Goal: Task Accomplishment & Management: Use online tool/utility

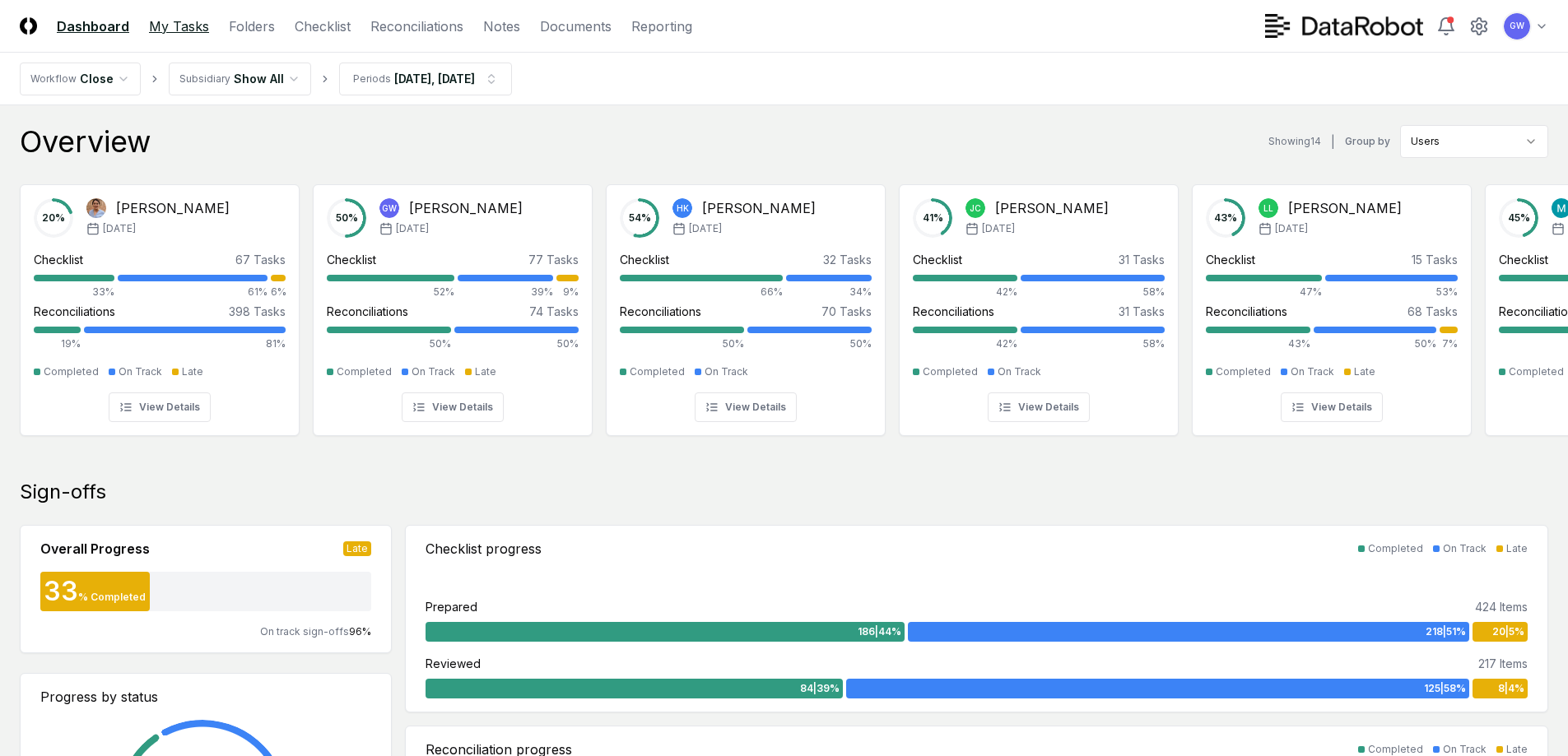
click at [200, 28] on link "My Tasks" at bounding box center [180, 27] width 60 height 20
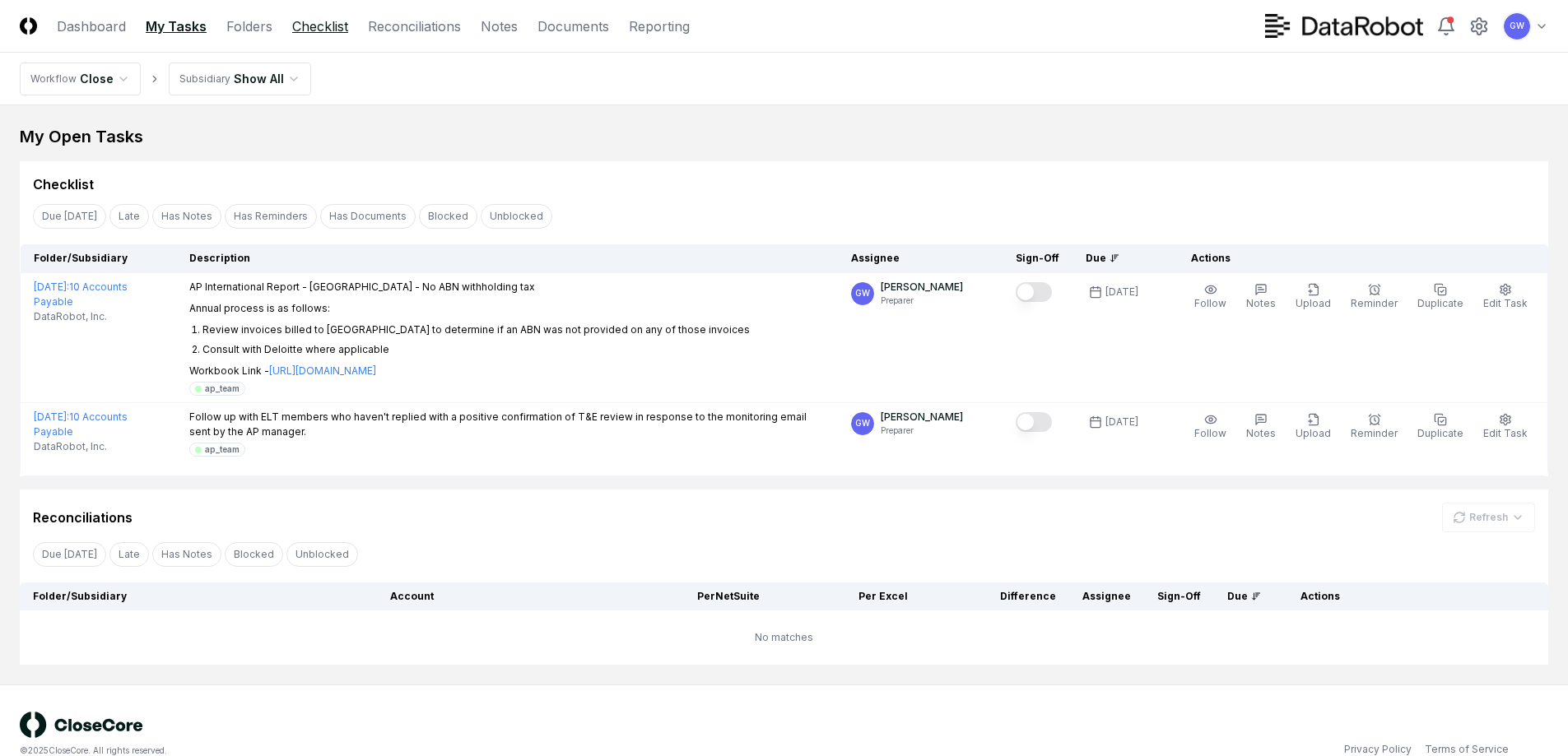
click at [318, 20] on link "Checklist" at bounding box center [320, 27] width 56 height 20
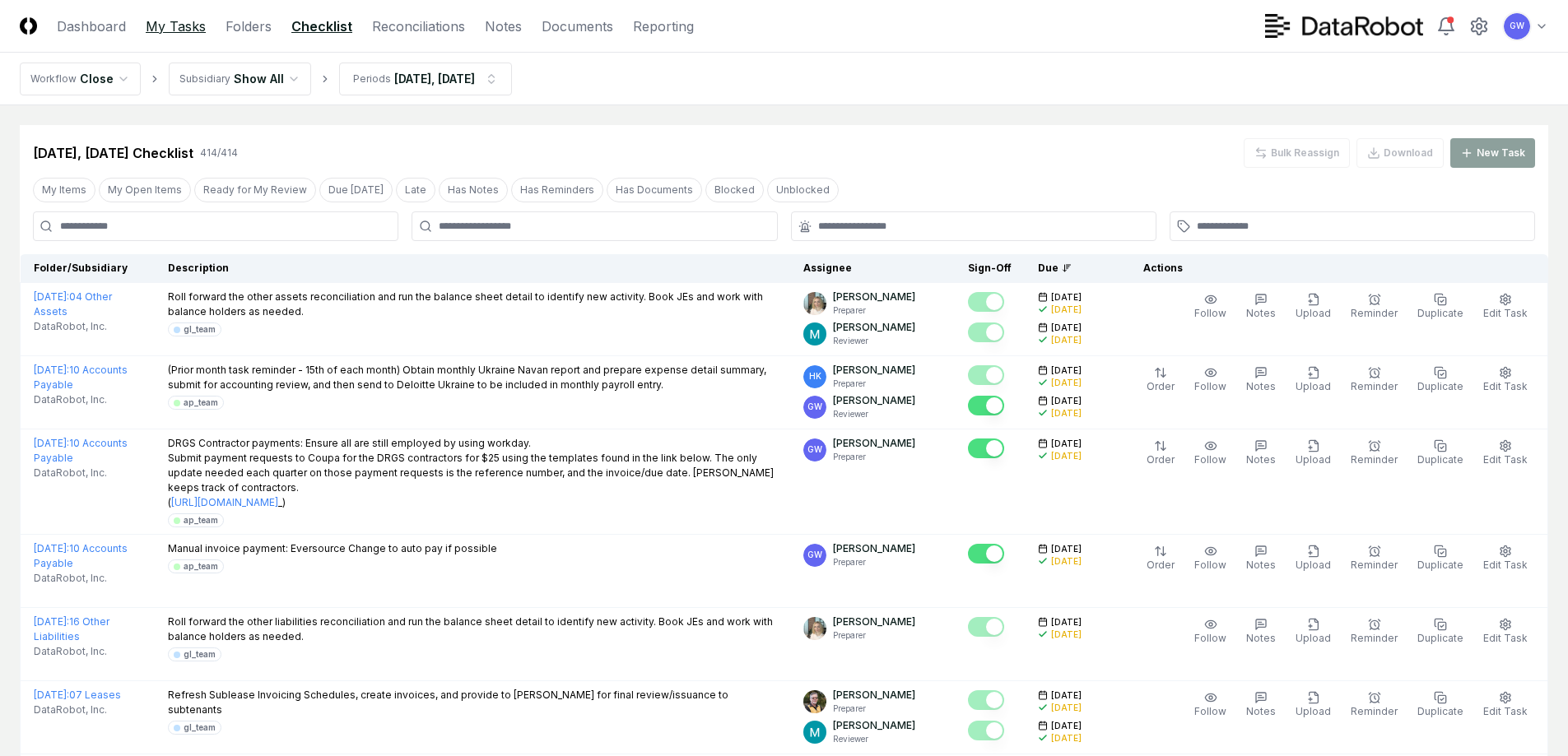
click at [160, 25] on link "My Tasks" at bounding box center [176, 27] width 60 height 20
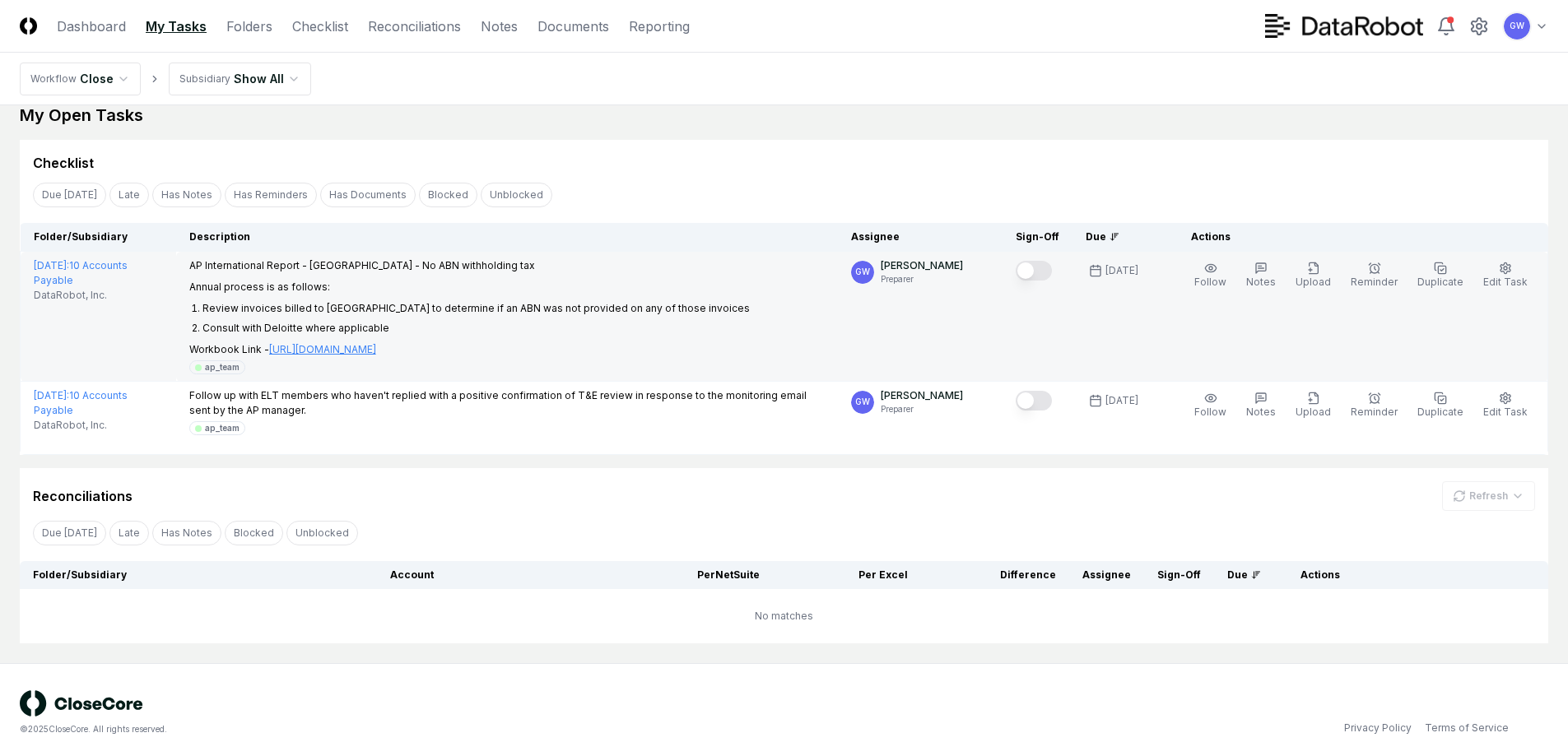
scroll to position [28, 0]
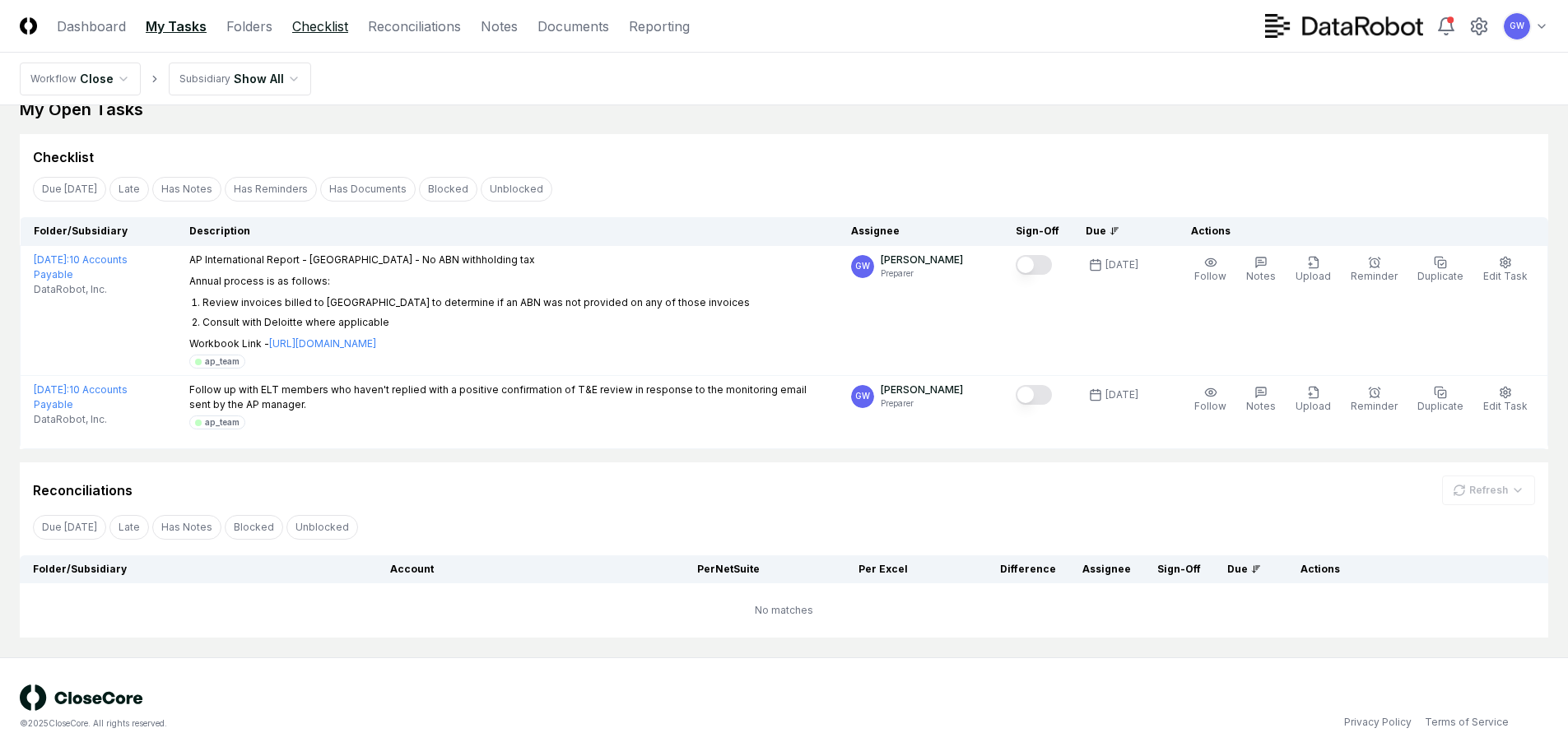
click at [313, 28] on link "Checklist" at bounding box center [320, 27] width 56 height 20
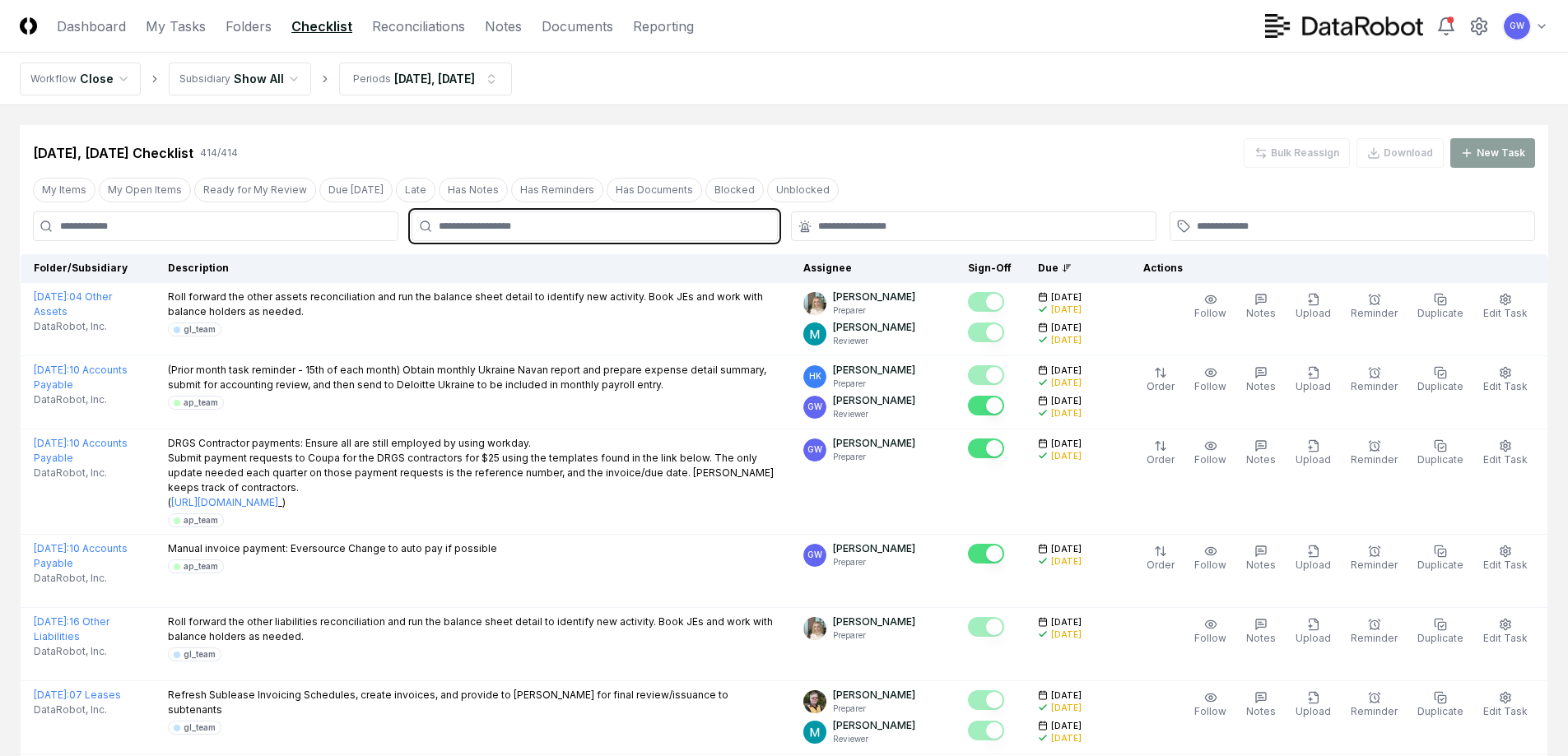
click at [444, 222] on input "text" at bounding box center [603, 226] width 328 height 15
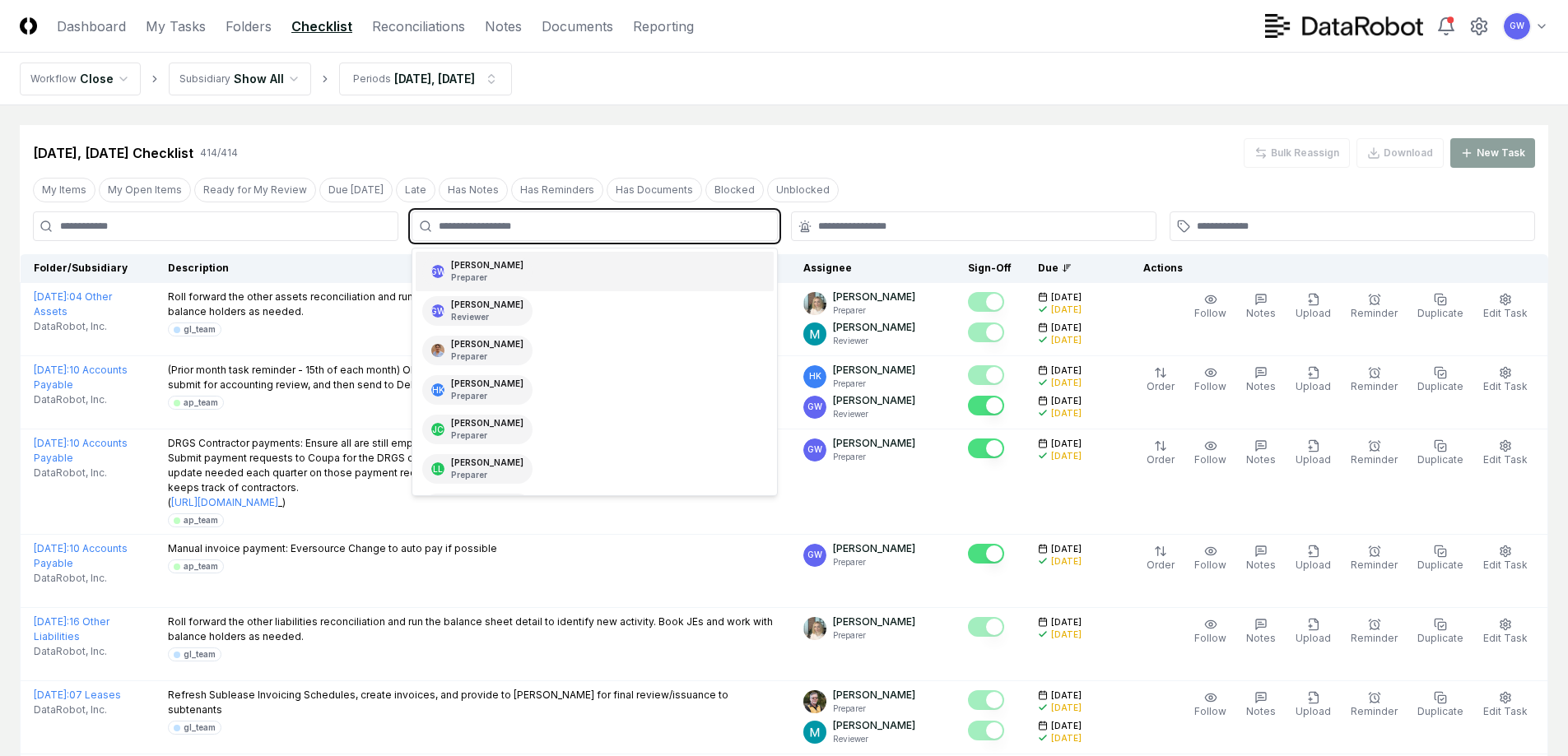
click at [452, 266] on div "[PERSON_NAME] Preparer" at bounding box center [486, 272] width 72 height 25
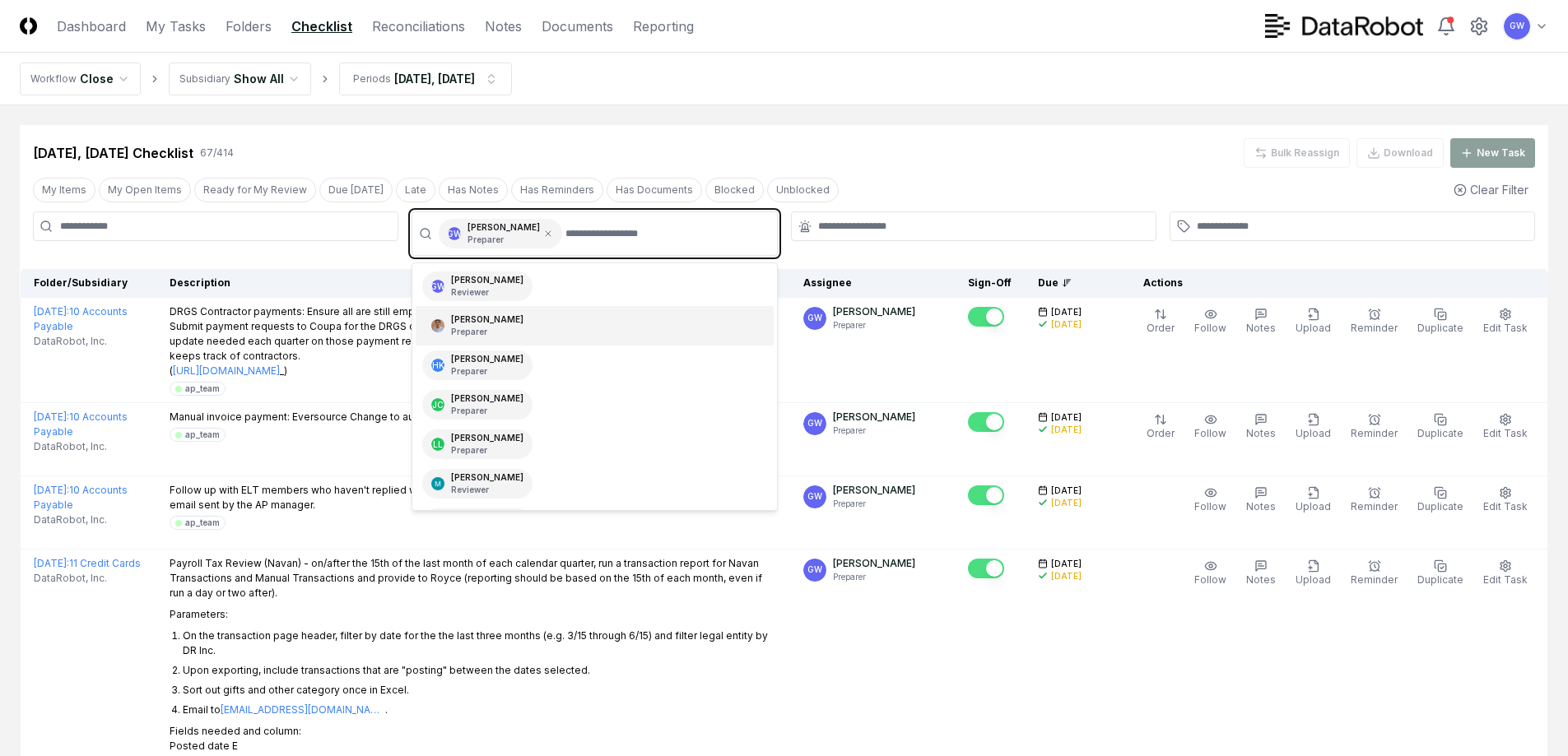
click at [480, 330] on p "Preparer" at bounding box center [486, 332] width 72 height 12
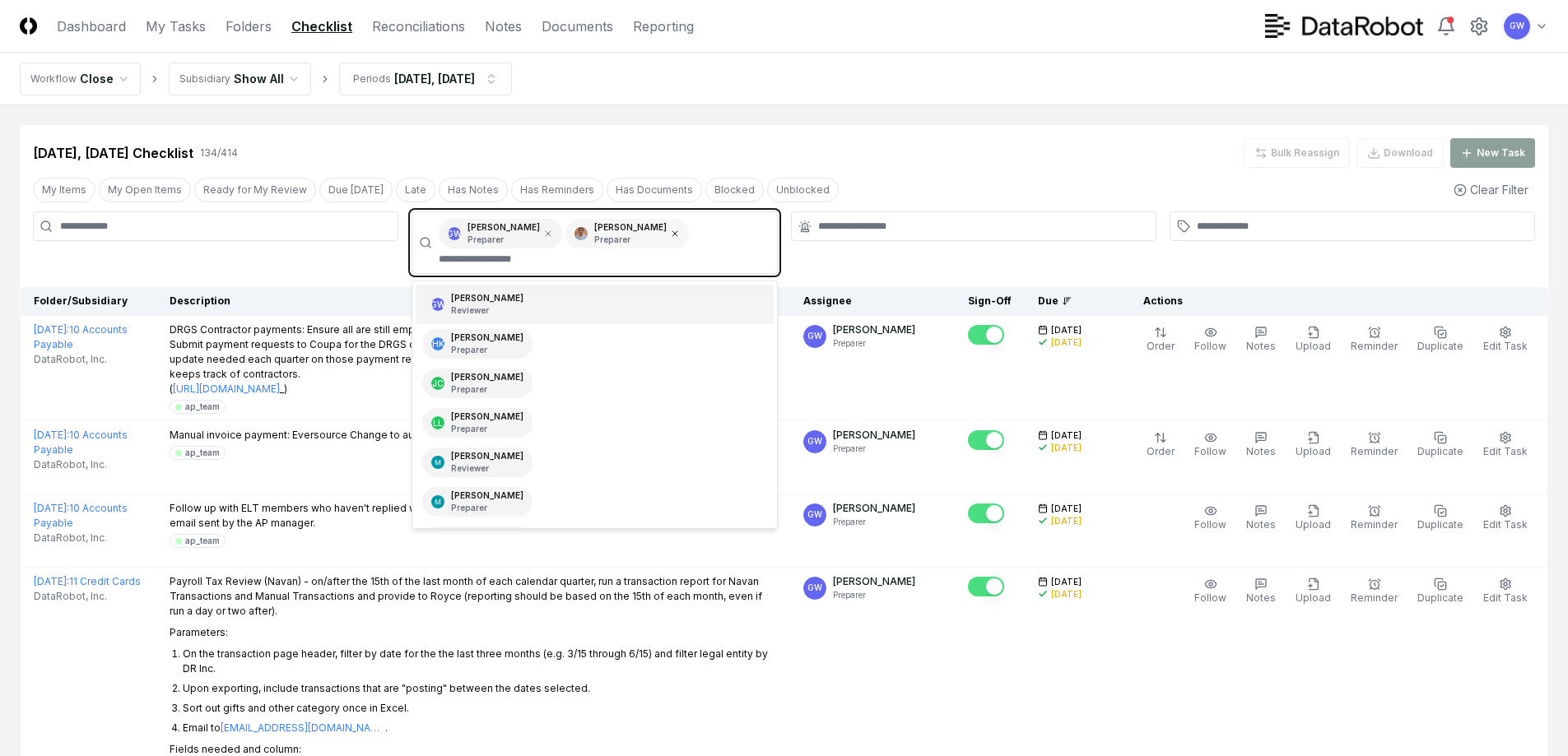
click at [670, 234] on icon at bounding box center [675, 233] width 10 height 10
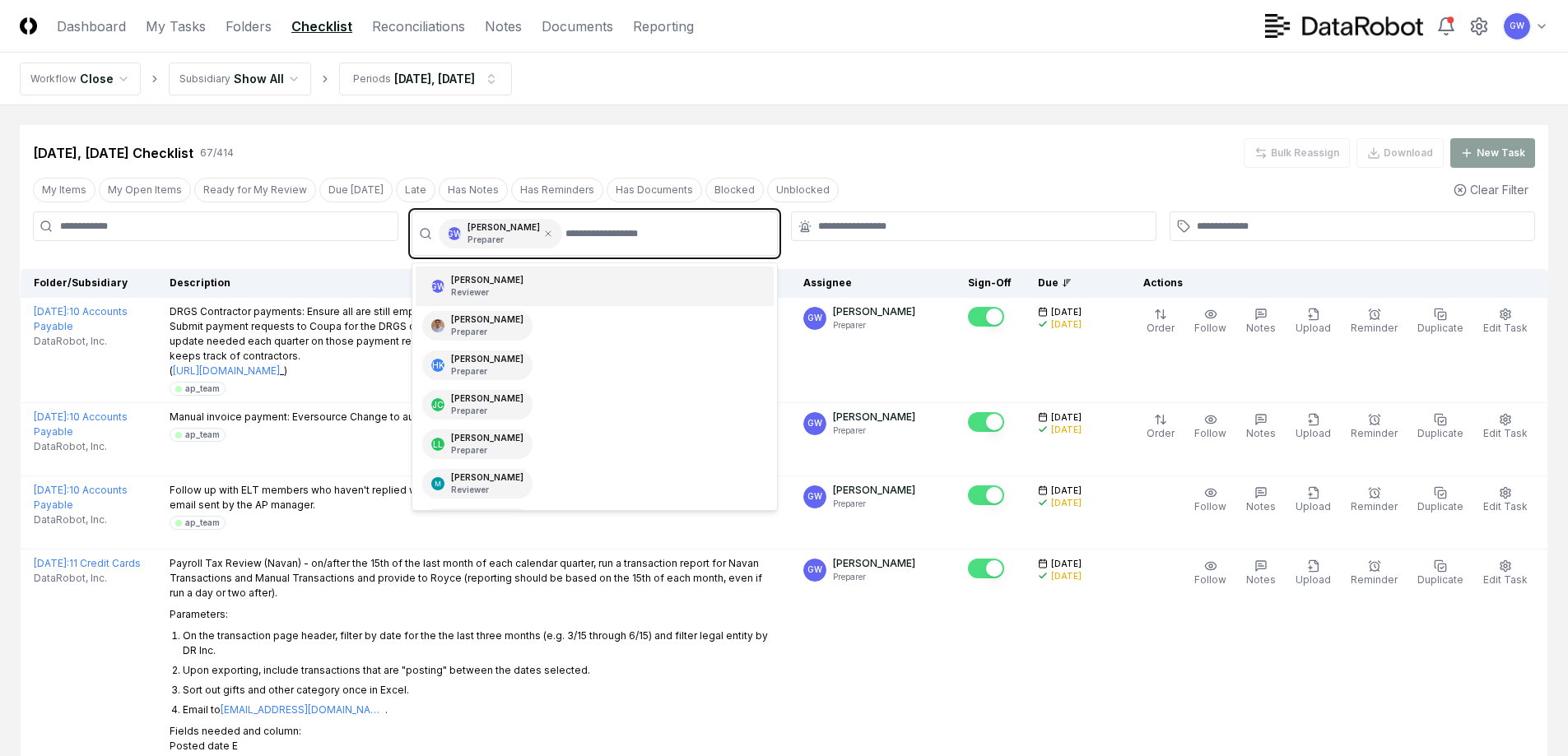
click at [499, 282] on div "[PERSON_NAME] Reviewer" at bounding box center [486, 286] width 72 height 25
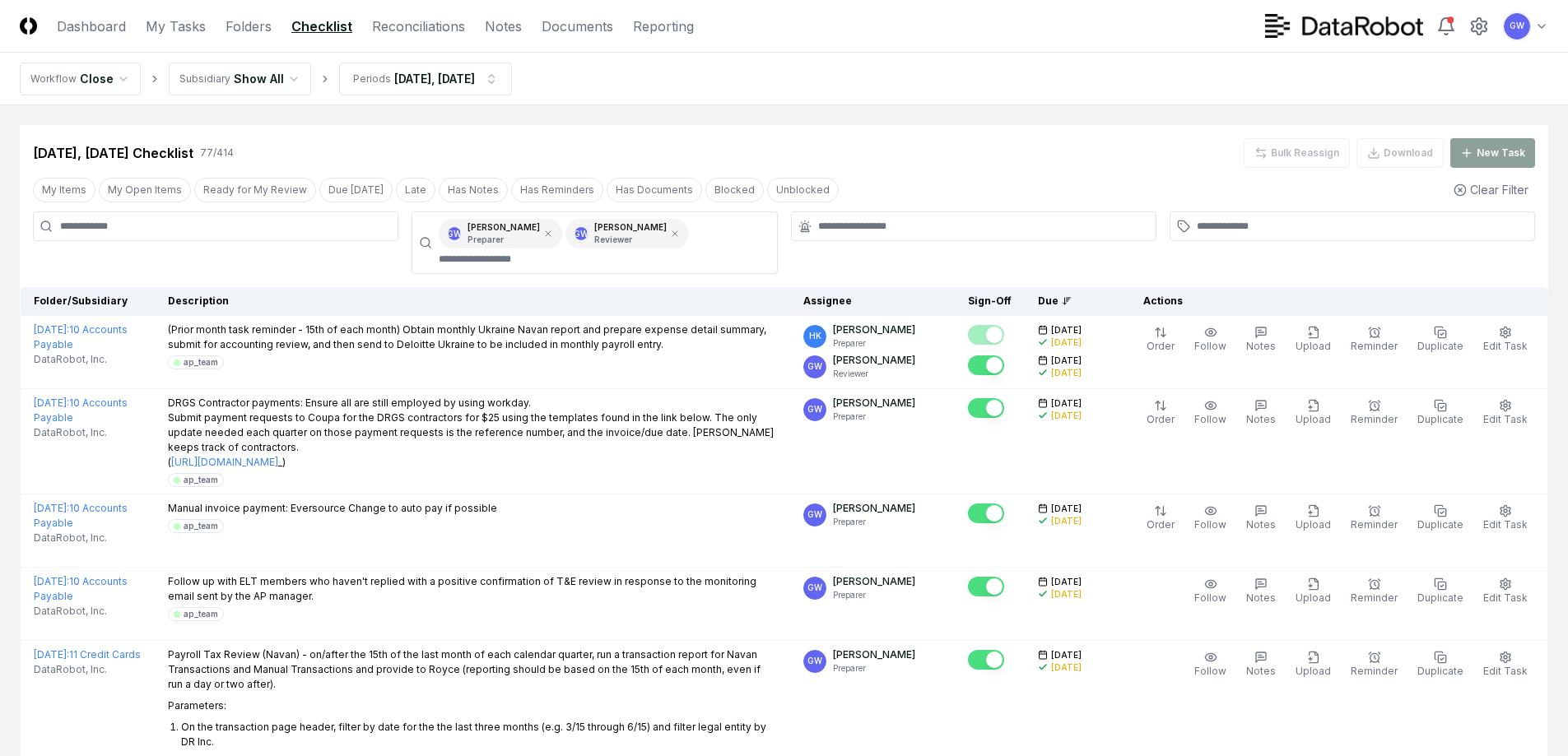
click at [282, 263] on div at bounding box center [215, 243] width 365 height 62
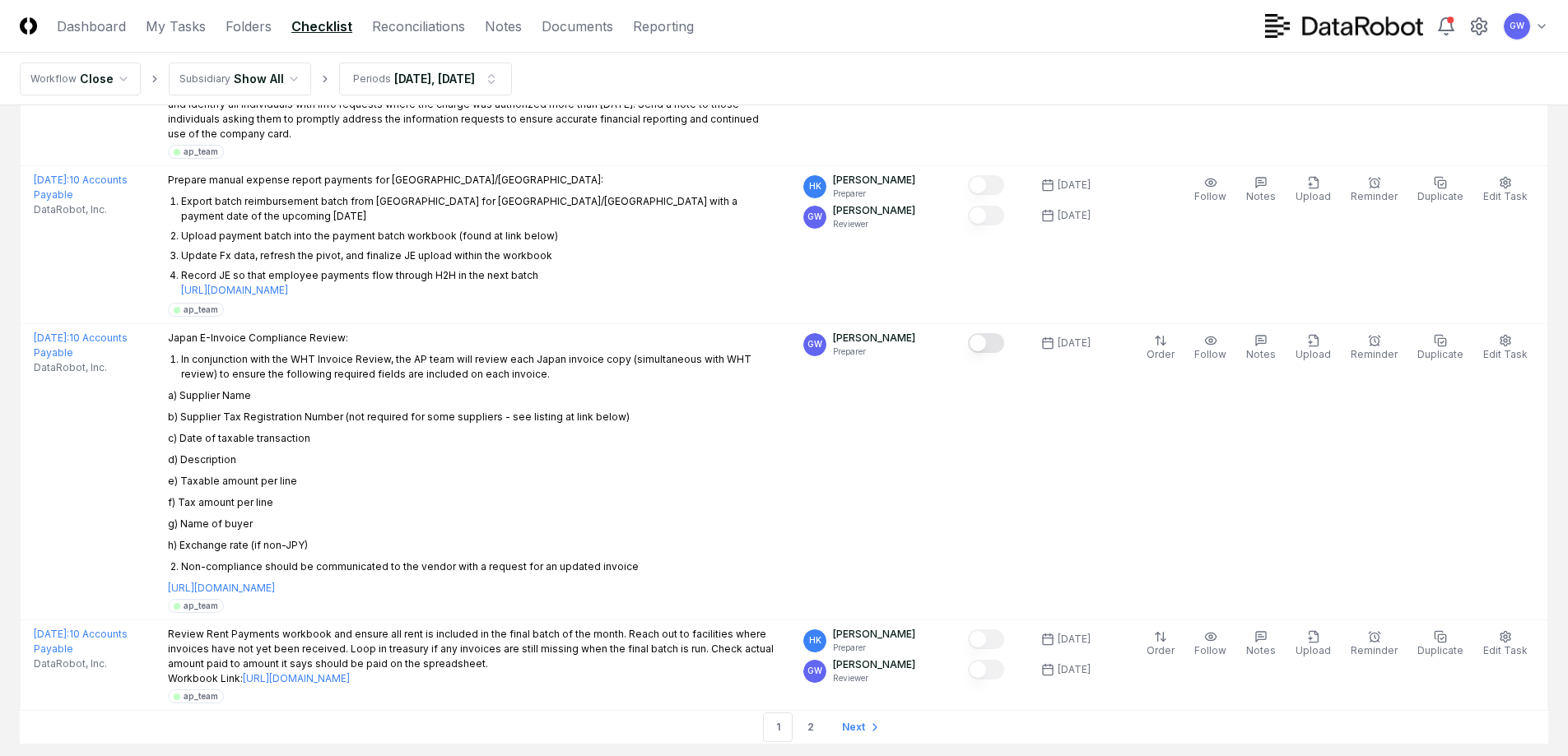
scroll to position [5606, 0]
click at [804, 710] on link "2" at bounding box center [810, 724] width 29 height 29
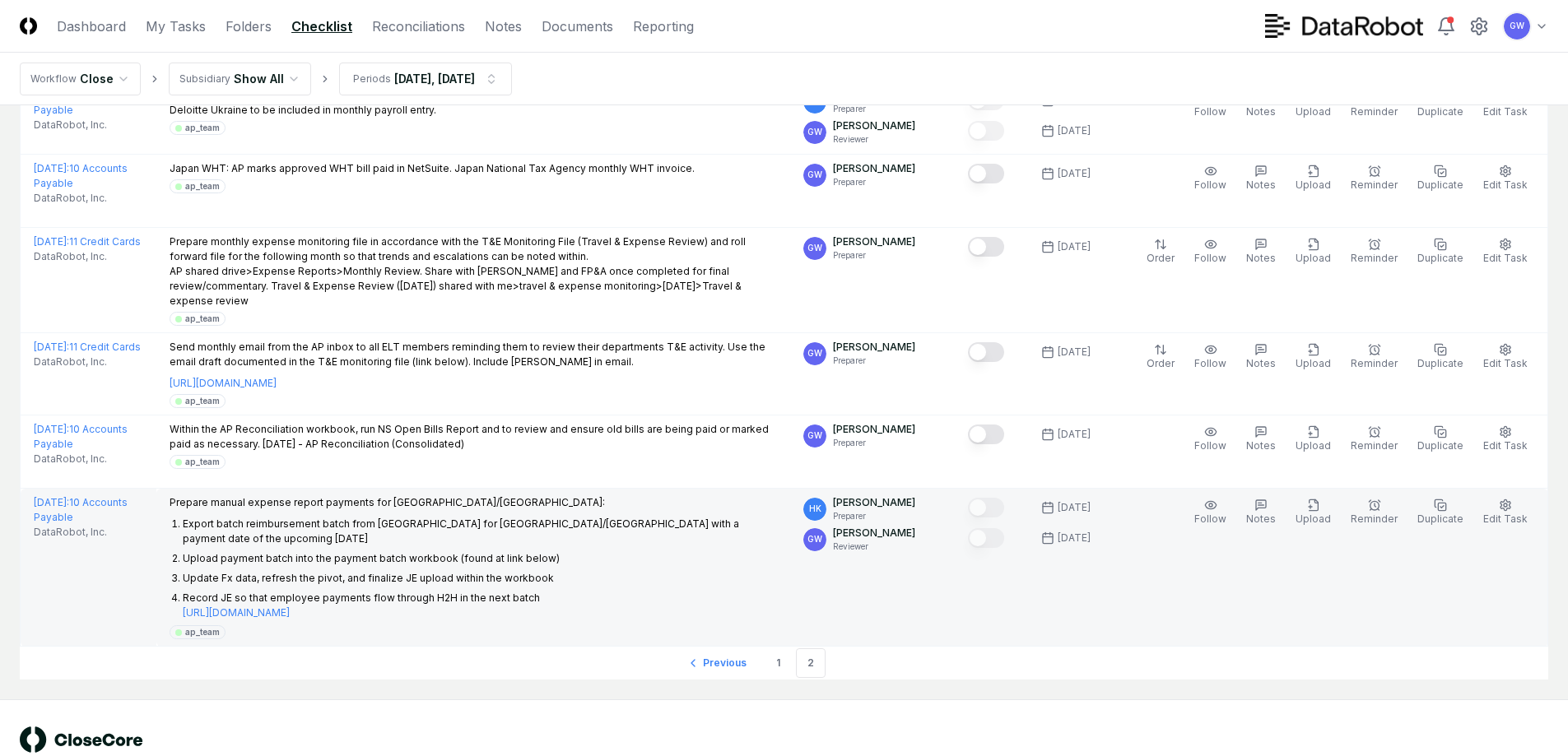
scroll to position [2173, 0]
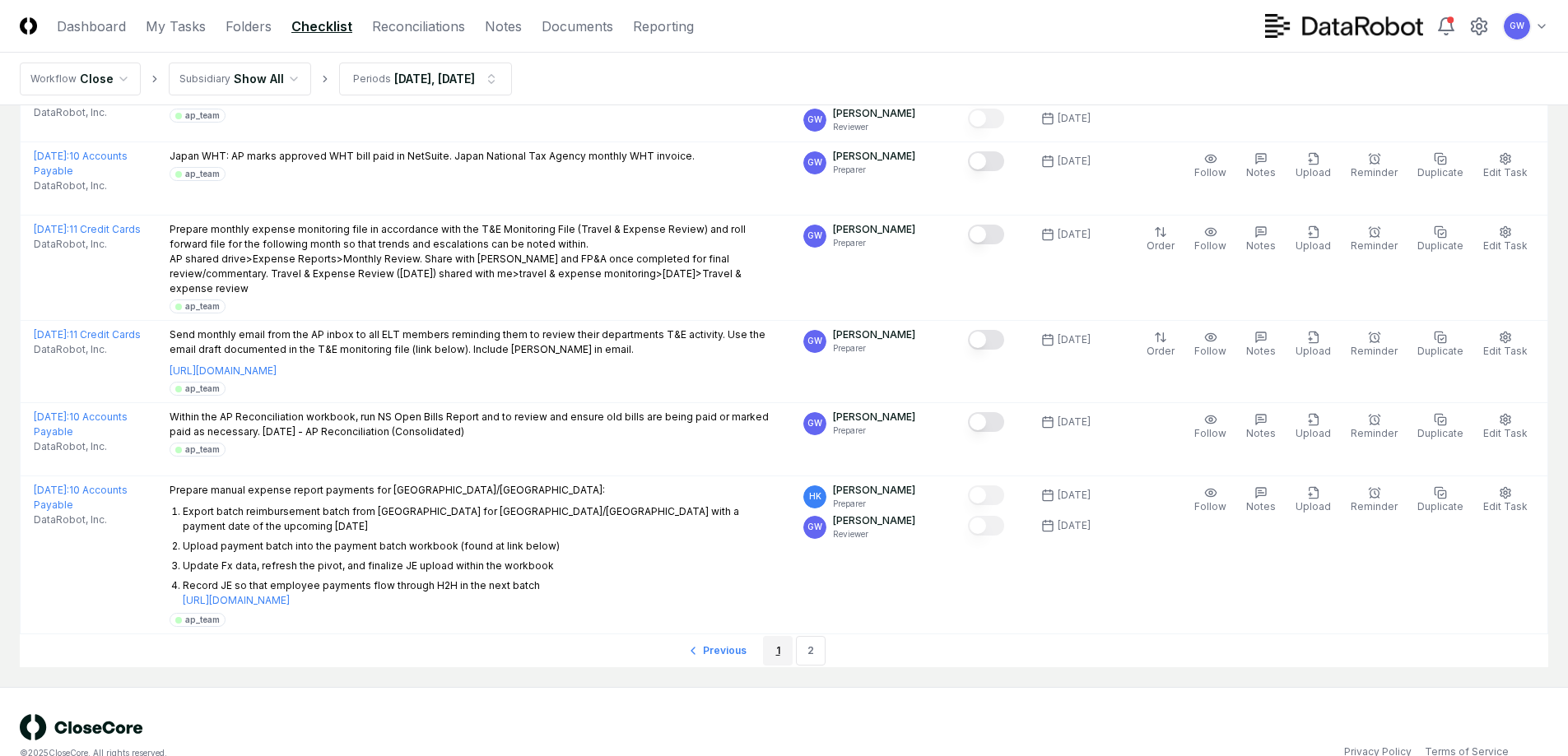
click at [781, 636] on link "1" at bounding box center [777, 650] width 29 height 29
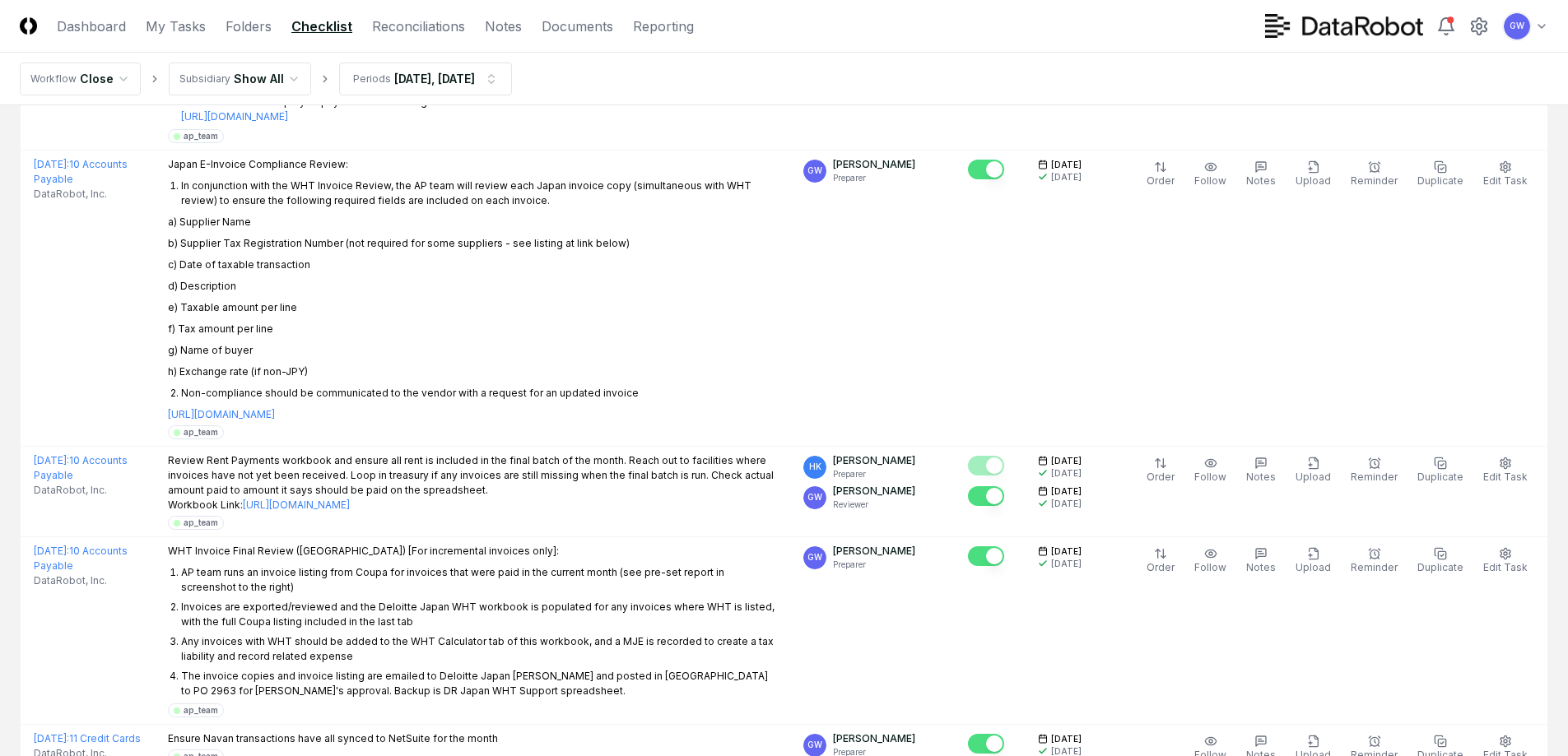
scroll to position [1680, 0]
